Goal: Communication & Community: Share content

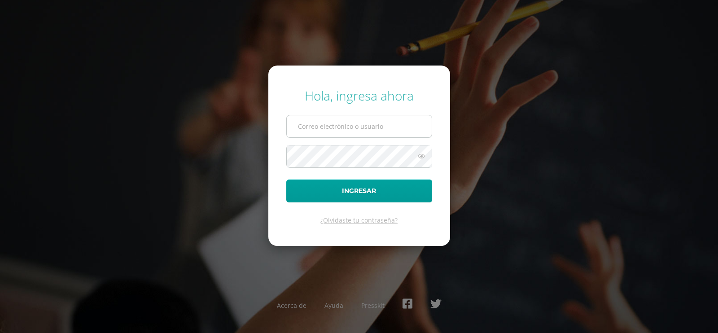
click at [342, 129] on input "text" at bounding box center [359, 126] width 145 height 22
type input "[EMAIL_ADDRESS][PERSON_NAME][DOMAIN_NAME]"
click at [286, 180] on button "Ingresar" at bounding box center [359, 191] width 146 height 23
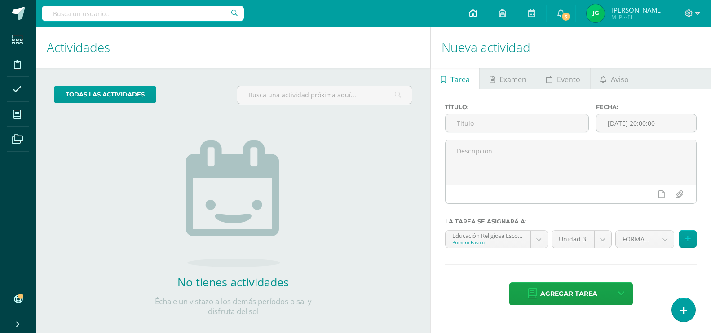
click at [477, 11] on icon at bounding box center [472, 13] width 9 height 8
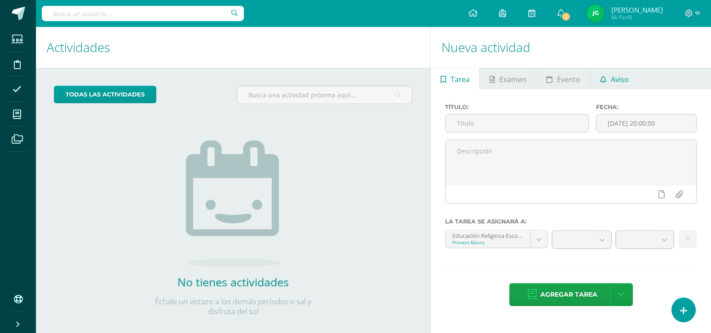
click at [624, 79] on span "Aviso" at bounding box center [620, 80] width 18 height 22
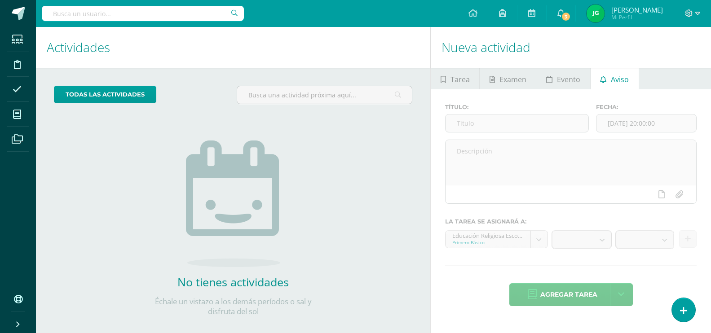
scroll to position [12, 0]
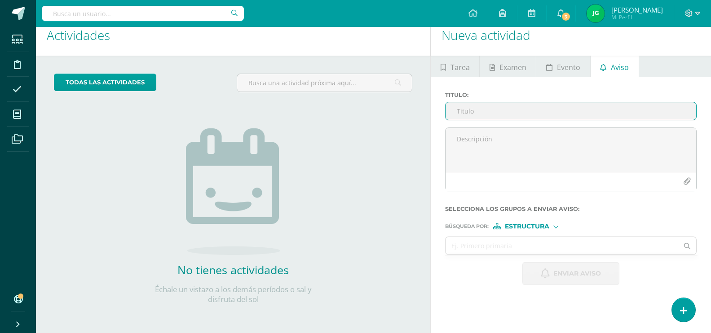
click at [505, 107] on input "Titulo :" at bounding box center [570, 111] width 250 height 18
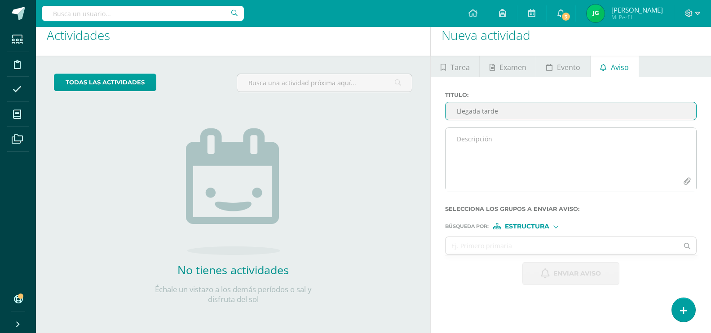
type input "Llegada tarde"
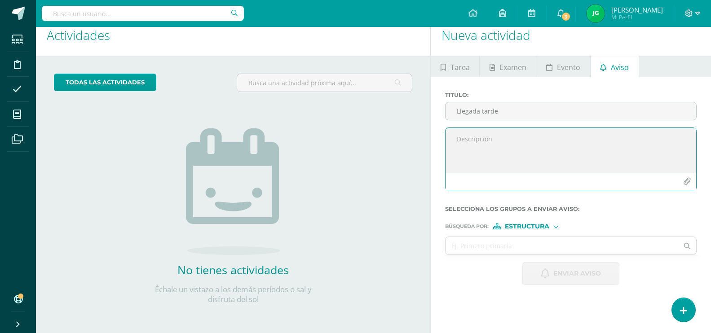
click at [469, 145] on textarea at bounding box center [570, 150] width 250 height 45
click at [483, 136] on textarea at bounding box center [570, 150] width 250 height 45
paste textarea "Estimados padres de familia: Les informamos que el día [PERSON_NAME][DATE] su h…"
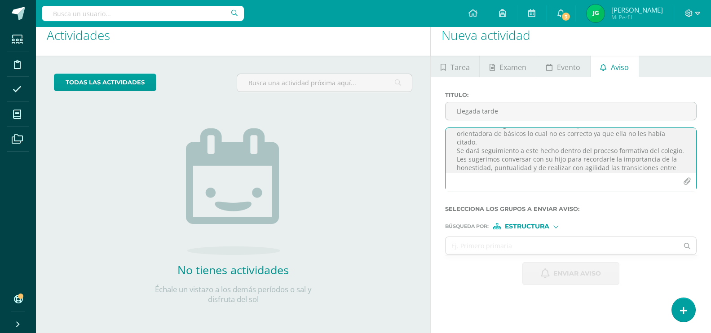
scroll to position [122, 0]
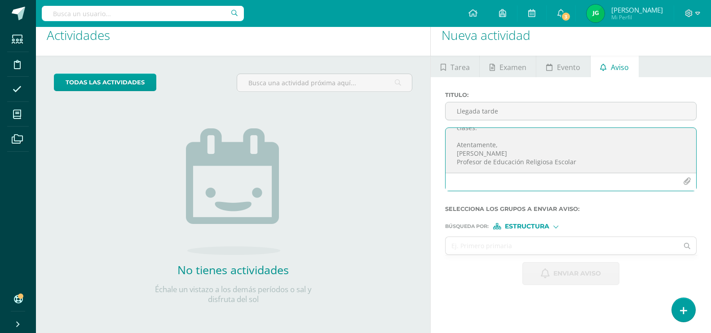
drag, startPoint x: 452, startPoint y: 147, endPoint x: 495, endPoint y: 140, distance: 43.2
click at [495, 140] on textarea "Estimados padres de familia: Les informamos que el día [PERSON_NAME][DATE] su h…" at bounding box center [570, 150] width 250 height 45
drag, startPoint x: 470, startPoint y: 135, endPoint x: 460, endPoint y: 139, distance: 11.1
click at [460, 139] on textarea "Estimados padres de familia: Les informamos que el día [PERSON_NAME][DATE] su h…" at bounding box center [570, 150] width 250 height 45
click at [622, 148] on textarea "Estimados padres de familia: Les informamos que el día [PERSON_NAME][DATE] su h…" at bounding box center [570, 150] width 250 height 45
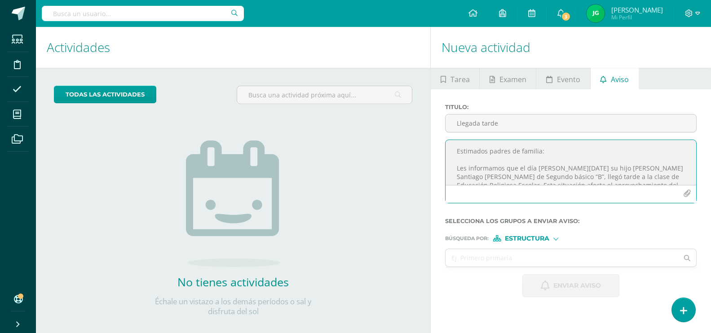
scroll to position [0, 0]
type textarea "Estimados padres de familia: Les informamos que el día [PERSON_NAME][DATE] su h…"
click at [556, 238] on div at bounding box center [555, 238] width 5 height 5
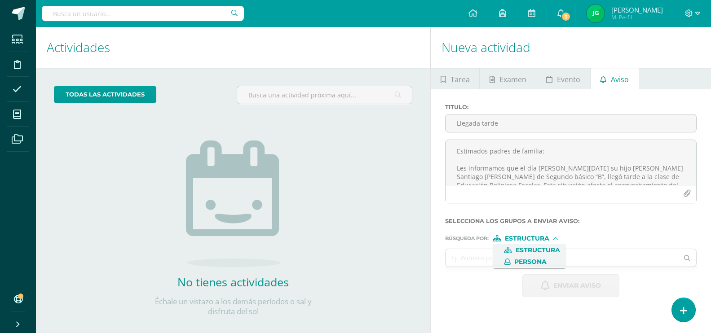
click at [541, 262] on span "Persona" at bounding box center [530, 261] width 32 height 5
click at [543, 257] on input "text" at bounding box center [561, 258] width 233 height 18
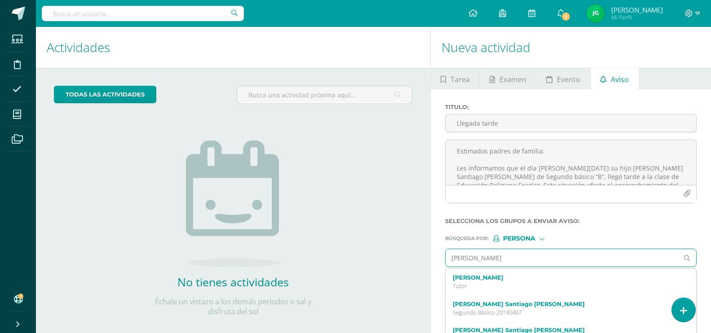
type input "[PERSON_NAME]"
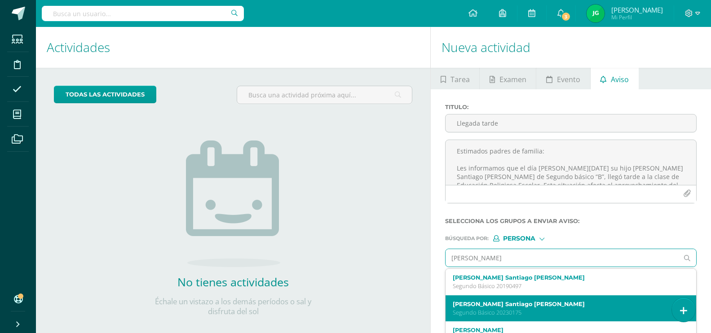
click at [523, 310] on p "Segundo Básico 20230175" at bounding box center [565, 313] width 226 height 8
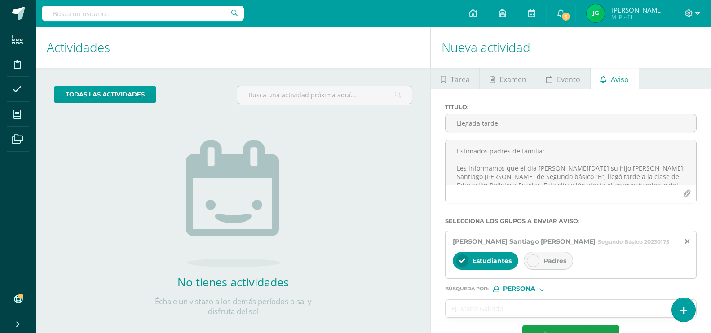
click at [532, 256] on div at bounding box center [533, 261] width 13 height 13
click at [509, 309] on input "text" at bounding box center [561, 309] width 233 height 18
type input "p"
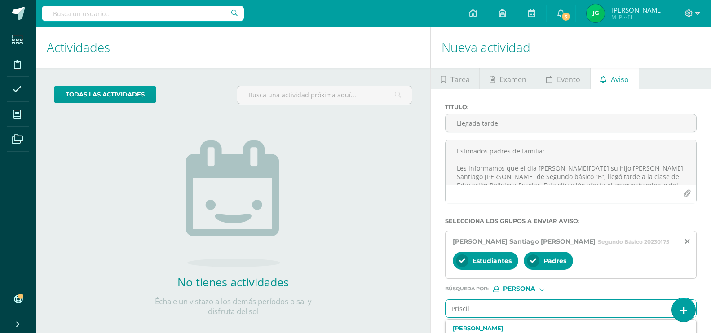
type input "[PERSON_NAME]"
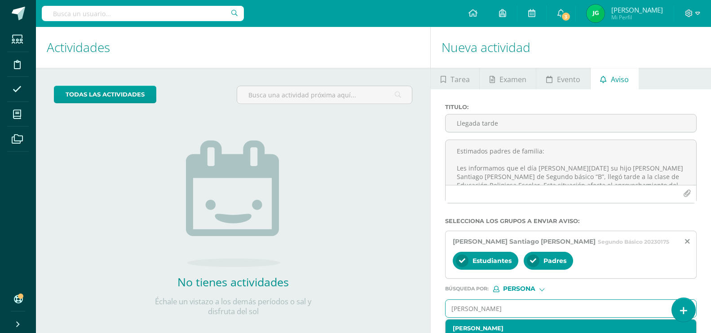
click at [497, 329] on label "[PERSON_NAME]" at bounding box center [565, 328] width 226 height 7
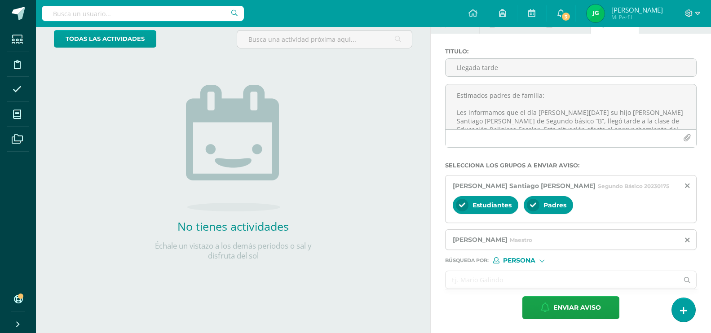
scroll to position [56, 0]
click at [502, 274] on input "text" at bounding box center [561, 280] width 233 height 18
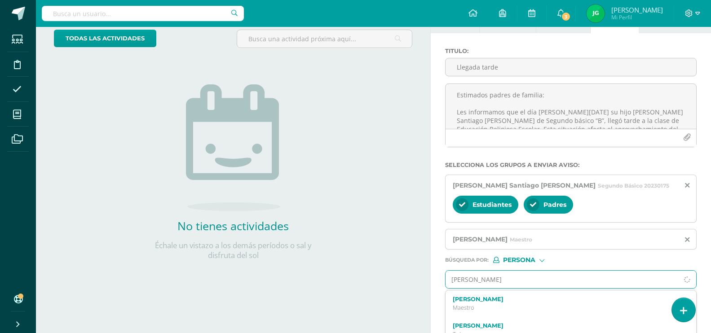
type input "[PERSON_NAME]"
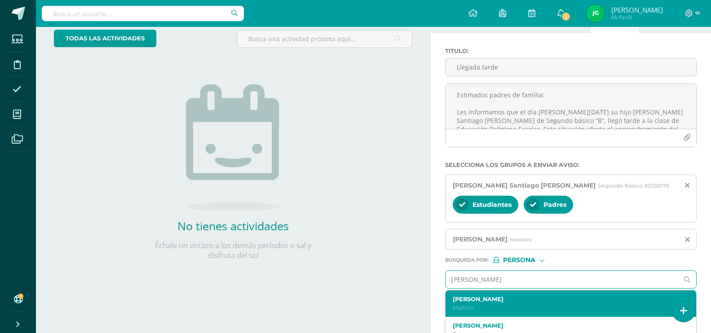
click at [499, 310] on p "Maestro" at bounding box center [565, 308] width 226 height 8
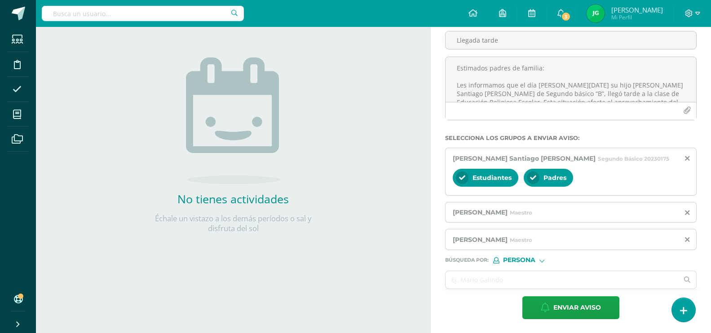
scroll to position [83, 0]
click at [571, 310] on span "Enviar aviso" at bounding box center [577, 307] width 48 height 22
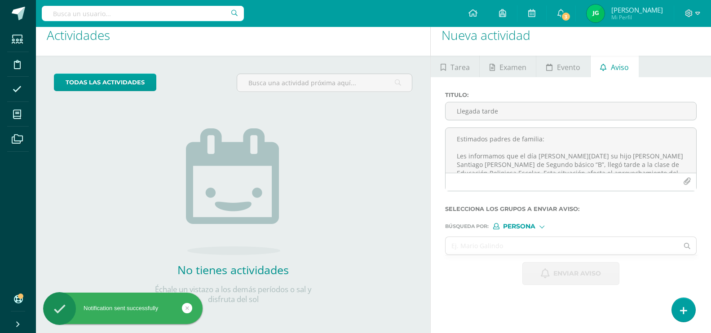
scroll to position [12, 0]
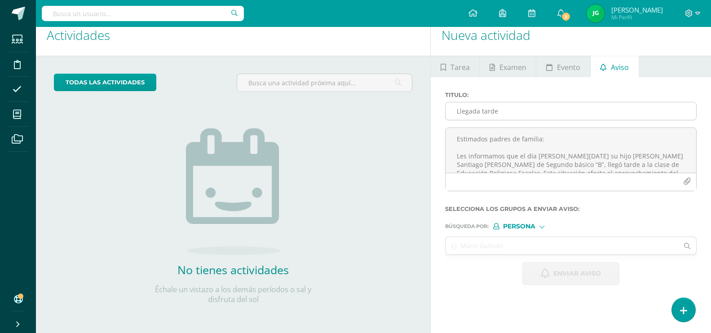
click at [467, 108] on input "Llegada tarde" at bounding box center [570, 111] width 250 height 18
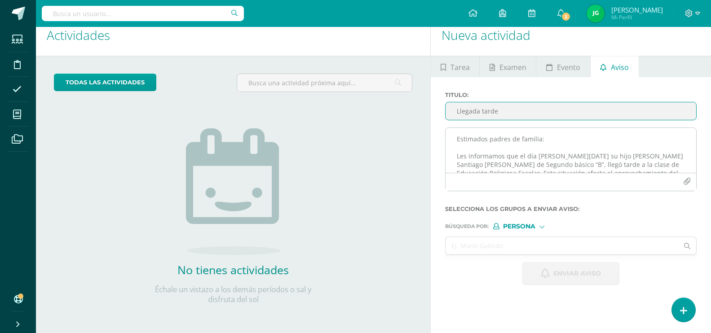
type input "Llegada tarde"
click at [475, 139] on textarea "Estimados padres de familia: Les informamos que el día [PERSON_NAME][DATE] su h…" at bounding box center [570, 150] width 250 height 45
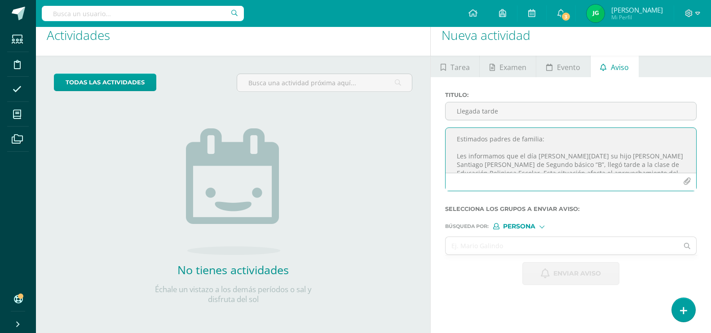
paste textarea "[PERSON_NAME]"
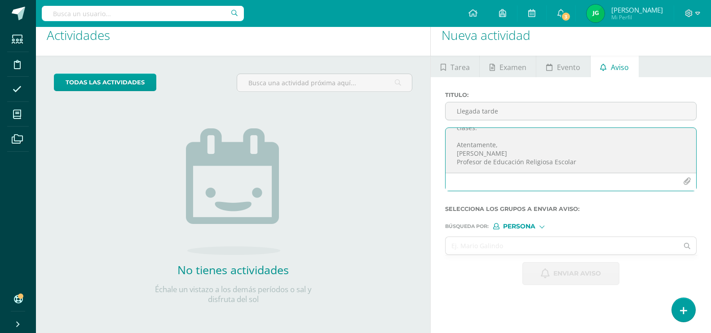
scroll to position [139, 0]
type textarea "Estimados padres de familia: Les informamos que el día [PERSON_NAME][DATE] su h…"
click at [502, 245] on input "text" at bounding box center [561, 246] width 233 height 18
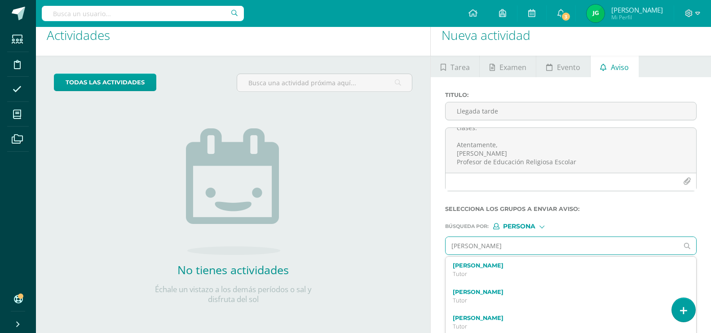
type input "[PERSON_NAME]"
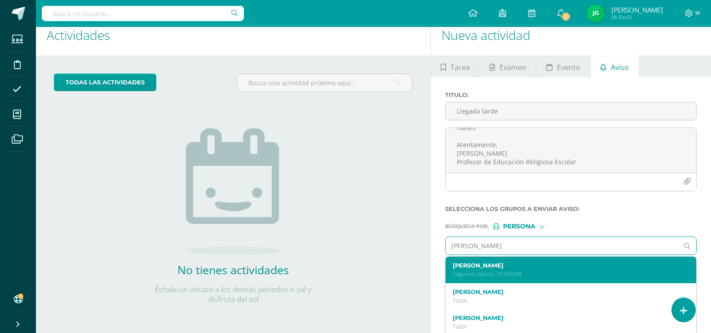
click at [495, 270] on p "Segundo Básico 20190428" at bounding box center [565, 274] width 226 height 8
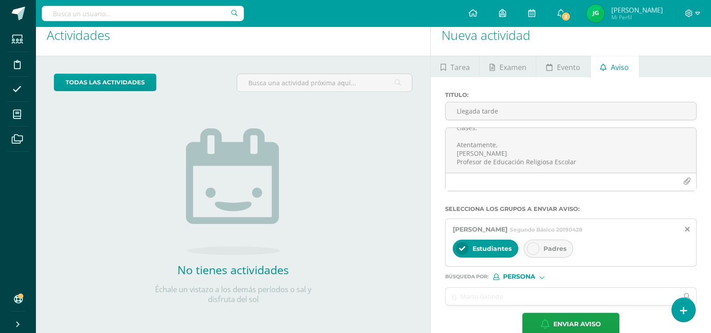
click at [534, 249] on icon at bounding box center [533, 249] width 6 height 6
click at [502, 300] on input "text" at bounding box center [561, 297] width 233 height 18
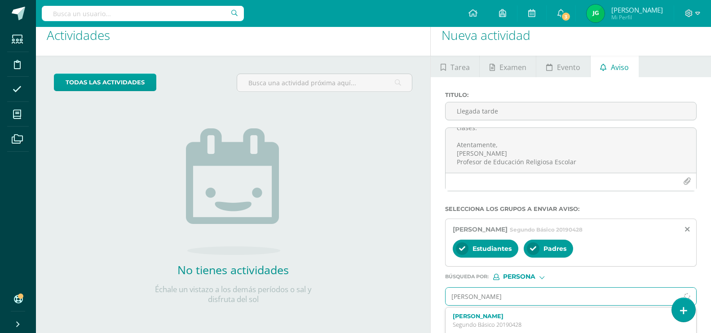
type input "[PERSON_NAME]"
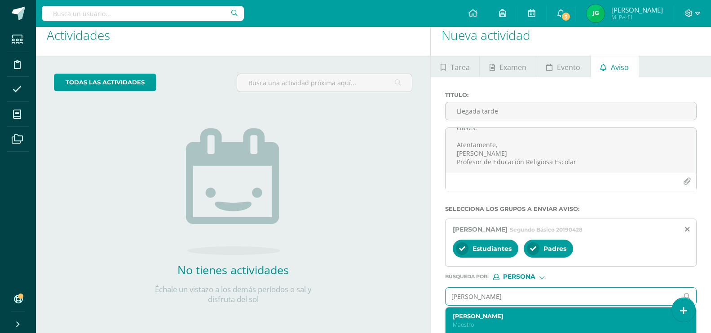
click at [481, 319] on label "[PERSON_NAME]" at bounding box center [565, 316] width 226 height 7
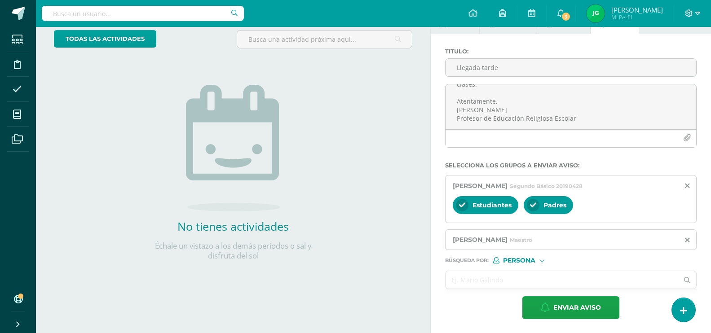
scroll to position [56, 0]
click at [507, 279] on input "text" at bounding box center [561, 280] width 233 height 18
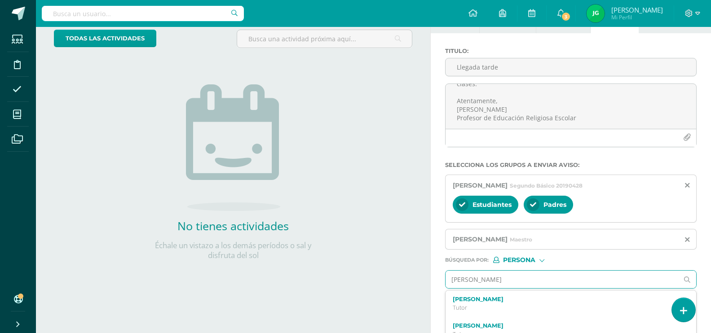
type input "[PERSON_NAME]"
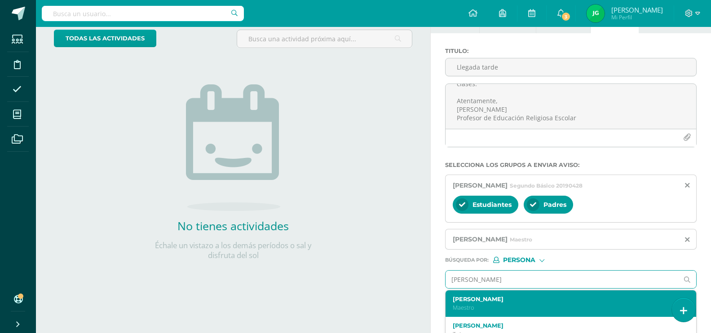
click at [470, 306] on p "Maestro" at bounding box center [565, 308] width 226 height 8
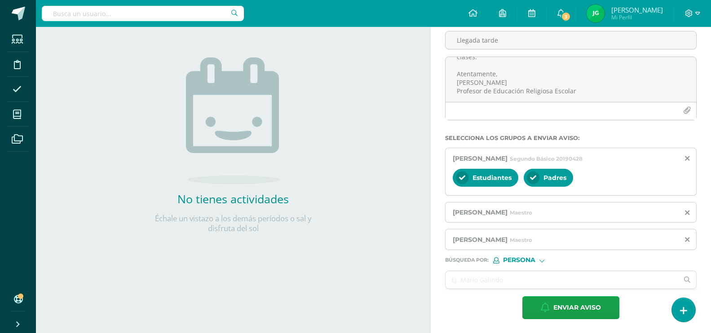
scroll to position [83, 0]
click at [589, 309] on span "Enviar aviso" at bounding box center [577, 307] width 48 height 22
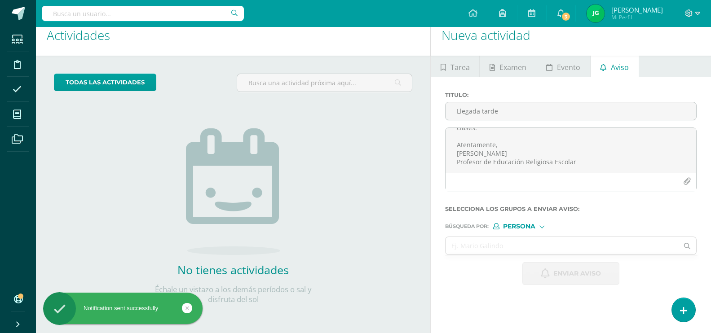
scroll to position [0, 0]
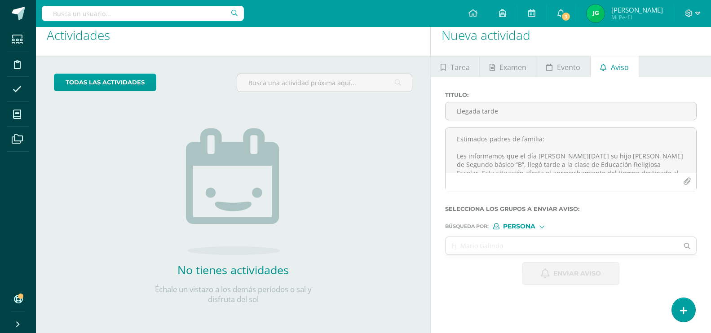
click at [589, 309] on div "Nueva actividad Tarea Examen Evento Aviso Título: Fecha: [DATE] 20:00:00 La tar…" at bounding box center [572, 174] width 284 height 318
click at [589, 310] on div "Nueva actividad Tarea Examen Evento Aviso Título: Fecha: [DATE] 20:00:00 La tar…" at bounding box center [572, 174] width 284 height 318
click at [557, 316] on div "Nueva actividad Tarea Examen Evento Aviso Título: Fecha: [DATE] 20:00:00 La tar…" at bounding box center [572, 174] width 284 height 318
click at [583, 220] on div "Búsqueda por : Persona Estructura Persona" at bounding box center [570, 222] width 251 height 13
click at [697, 13] on icon at bounding box center [697, 13] width 5 height 8
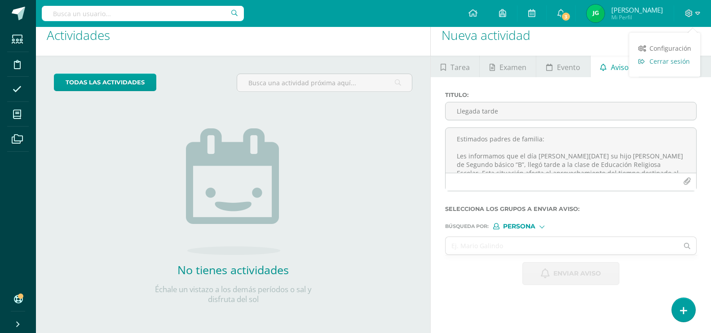
click at [674, 59] on span "Cerrar sesión" at bounding box center [669, 61] width 40 height 9
